Goal: Navigation & Orientation: Find specific page/section

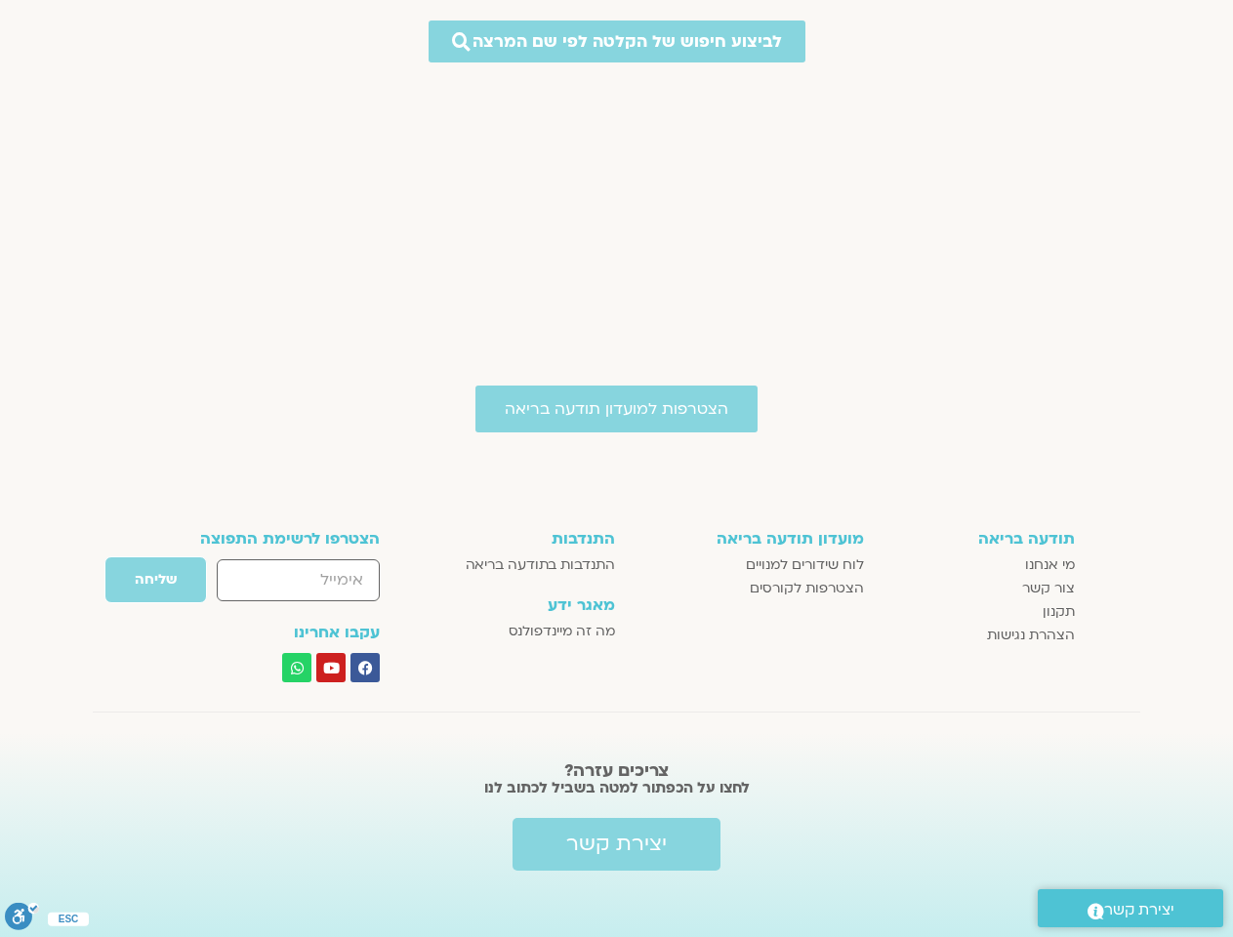
scroll to position [8256, 0]
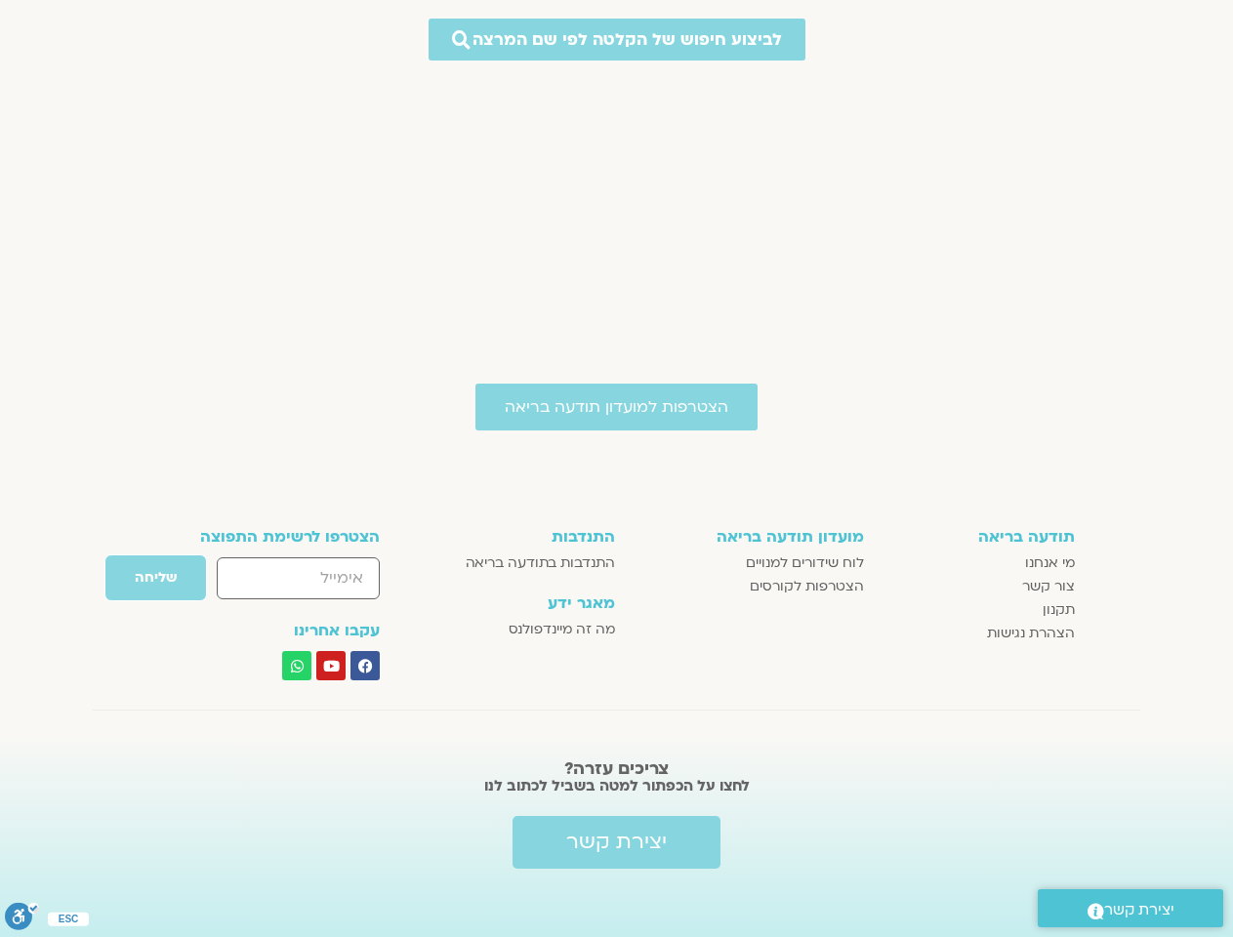
click at [616, 519] on div "התנדבות התנדבות בתודעה בריאה מאגר ידע מה זה מיינדפולנס" at bounding box center [524, 605] width 200 height 172
click at [21, 921] on icon "סרגל נגישות" at bounding box center [19, 916] width 11 height 14
